Goal: Task Accomplishment & Management: Use online tool/utility

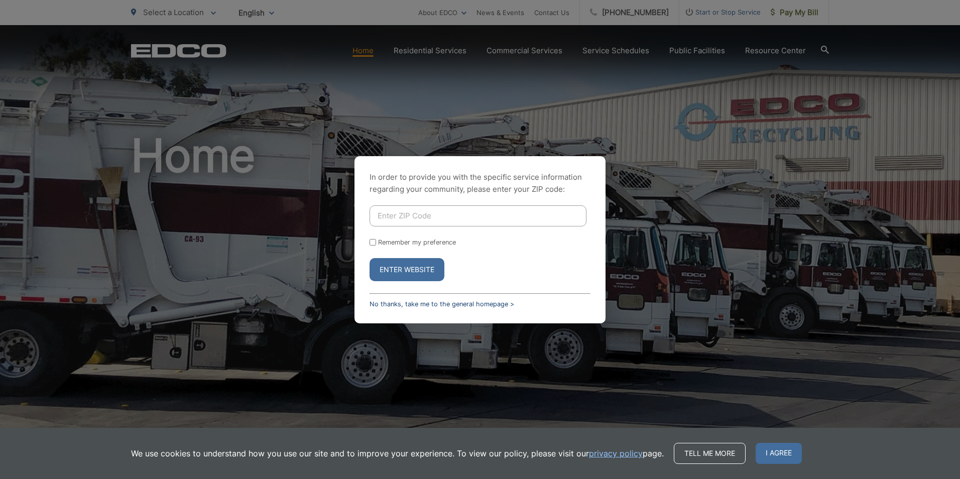
click at [380, 302] on link "No thanks, take me to the general homepage >" at bounding box center [441, 304] width 145 height 8
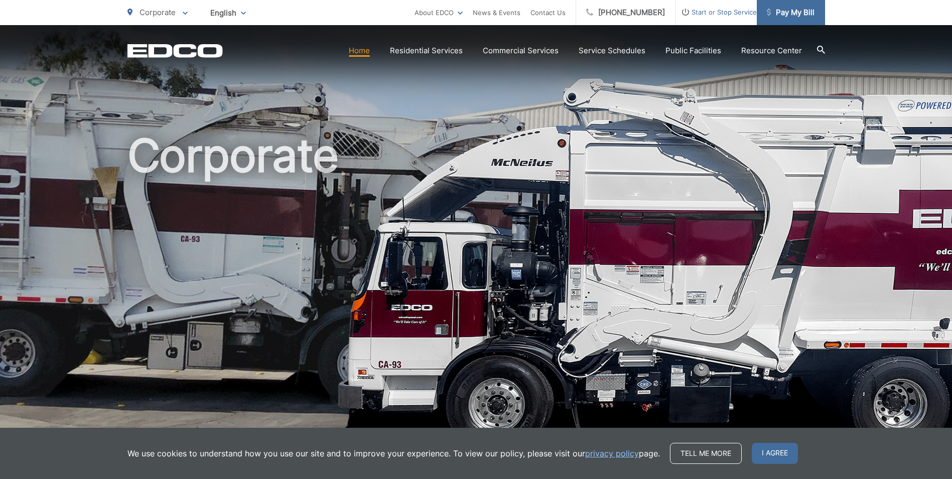
click at [801, 16] on span "Pay My Bill" at bounding box center [791, 13] width 48 height 12
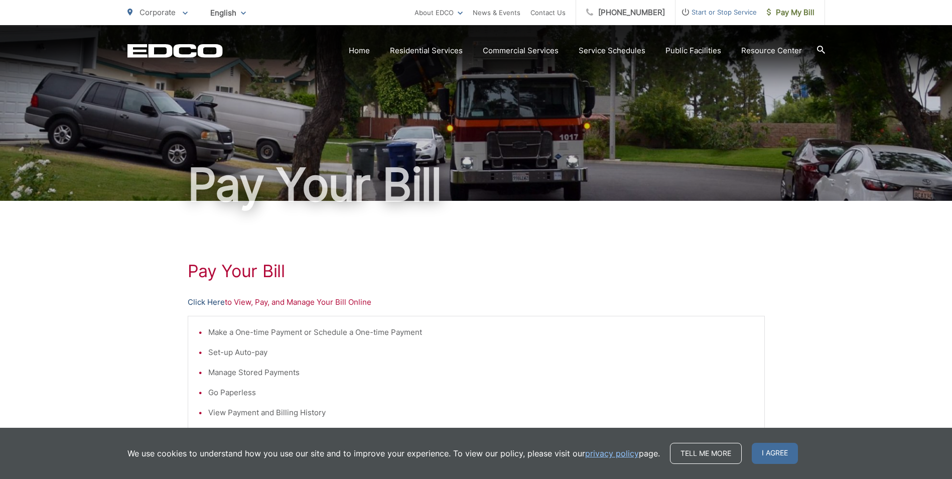
click at [208, 305] on link "Click Here" at bounding box center [206, 302] width 37 height 12
